Goal: Transaction & Acquisition: Purchase product/service

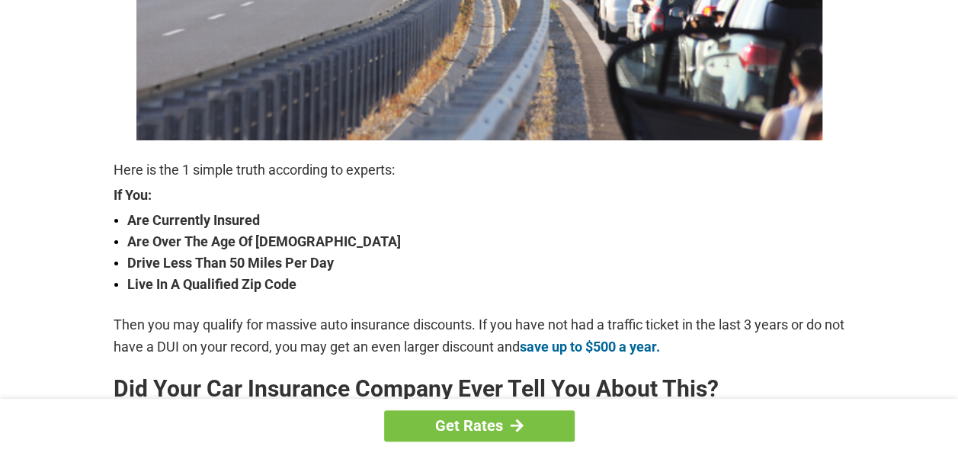
scroll to position [405, 0]
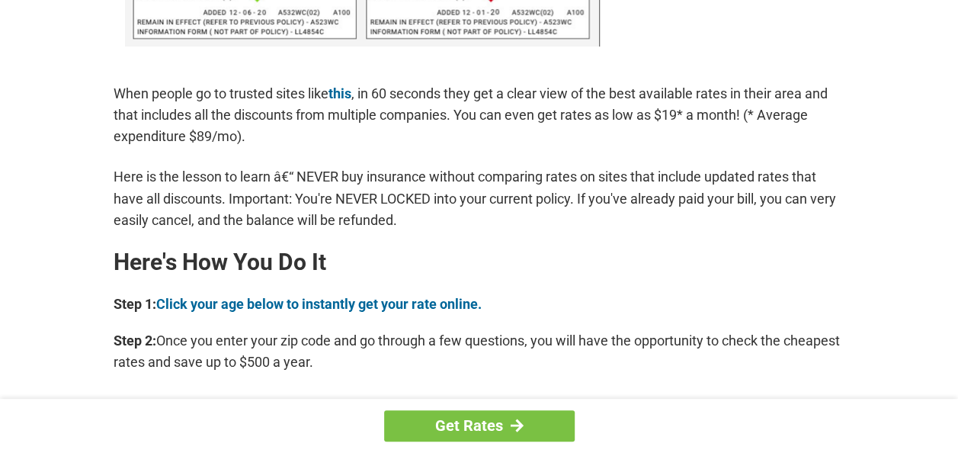
click at [659, 365] on p "Step 2: Once you enter your zip code and go through a few questions, you will h…" at bounding box center [479, 351] width 731 height 43
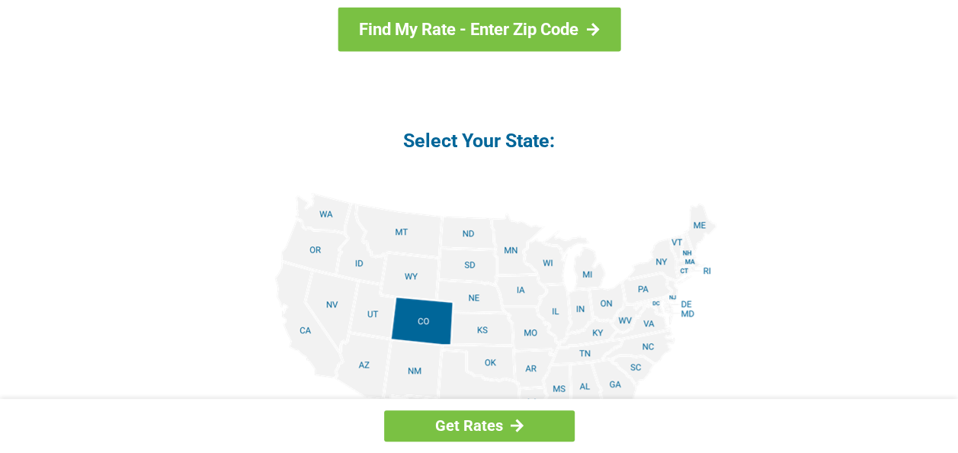
scroll to position [1712, 0]
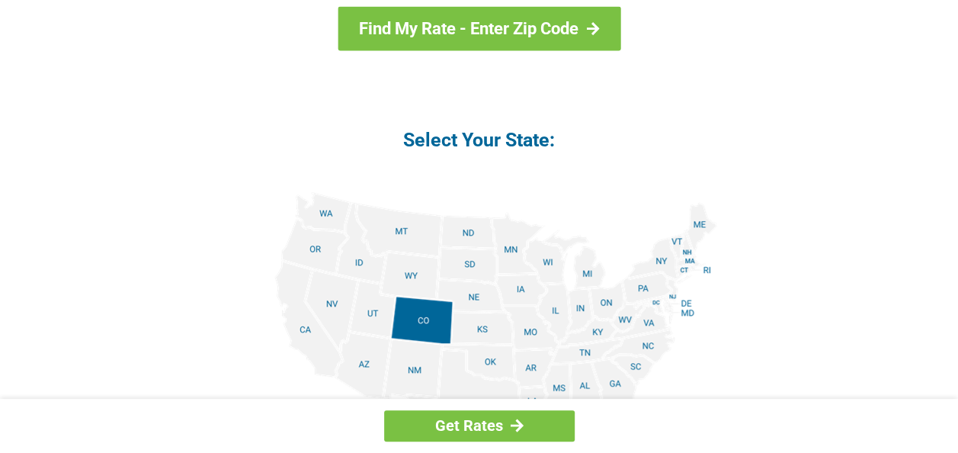
click at [771, 285] on form "Select Your Age: 16 - 25 26 - 35 36 - 45 46 - 55 56 - 65 66 + Find My Rate - En…" at bounding box center [479, 304] width 731 height 886
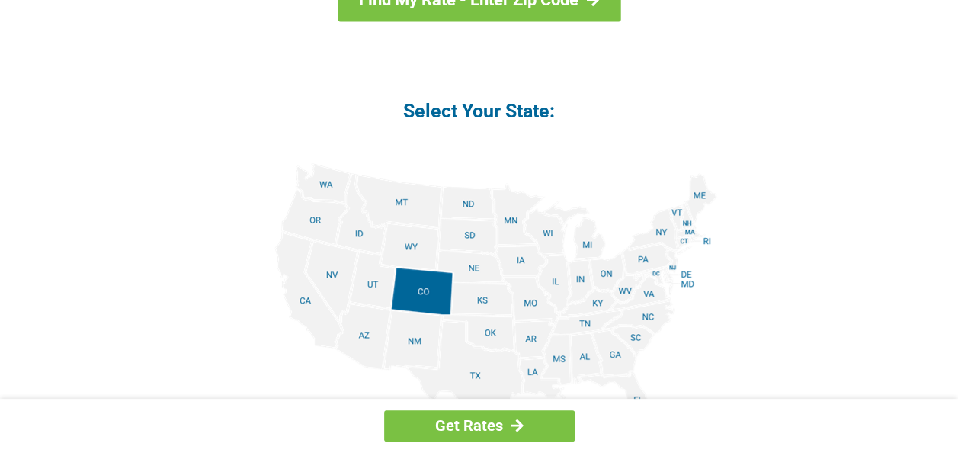
click at [736, 325] on link at bounding box center [479, 327] width 518 height 377
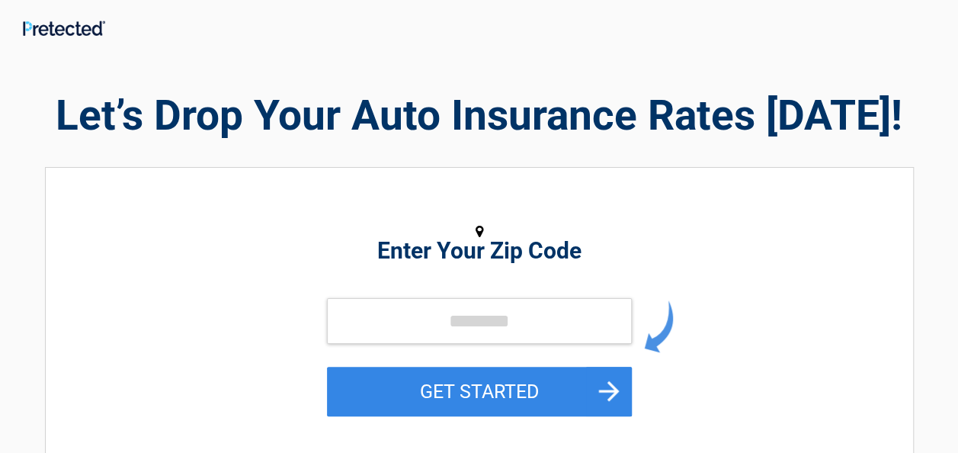
click at [789, 289] on div "Enter Your Zip Code GET STARTED" at bounding box center [479, 324] width 699 height 283
